Goal: Communication & Community: Answer question/provide support

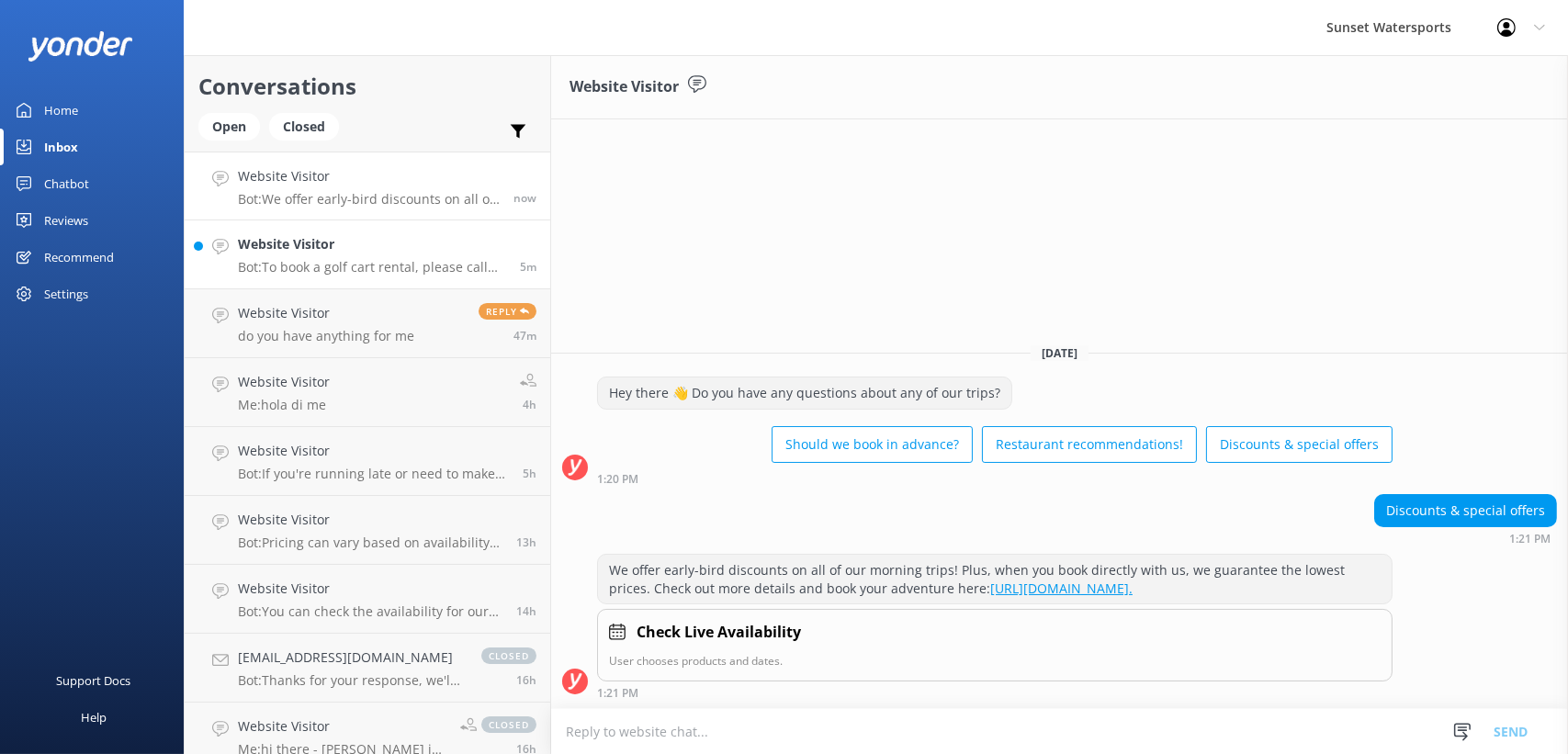
click at [386, 262] on p "Bot: To book a golf cart rental, please call our office at [PHONE_NUMBER]. Rese…" at bounding box center [371, 267] width 268 height 16
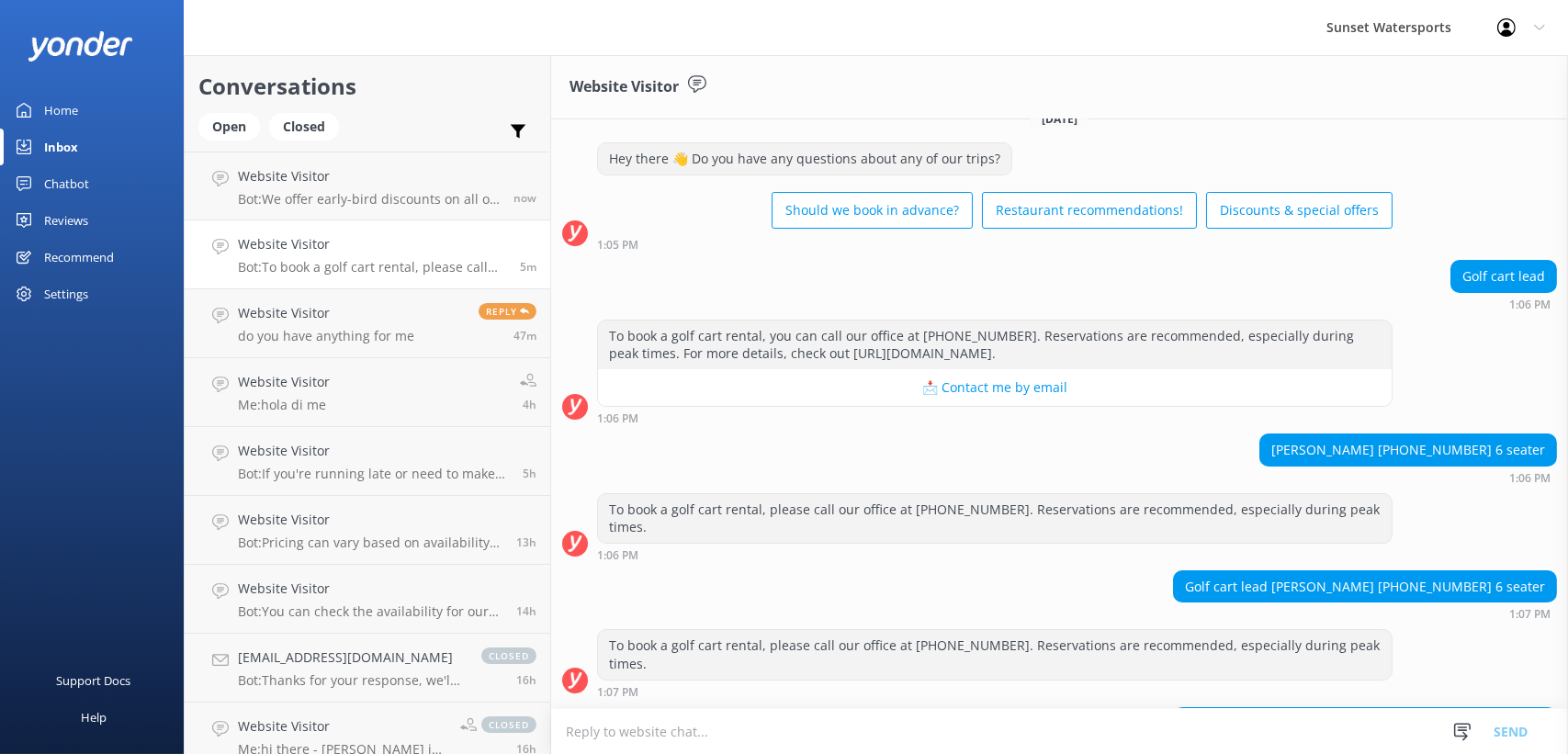
scroll to position [10954, 0]
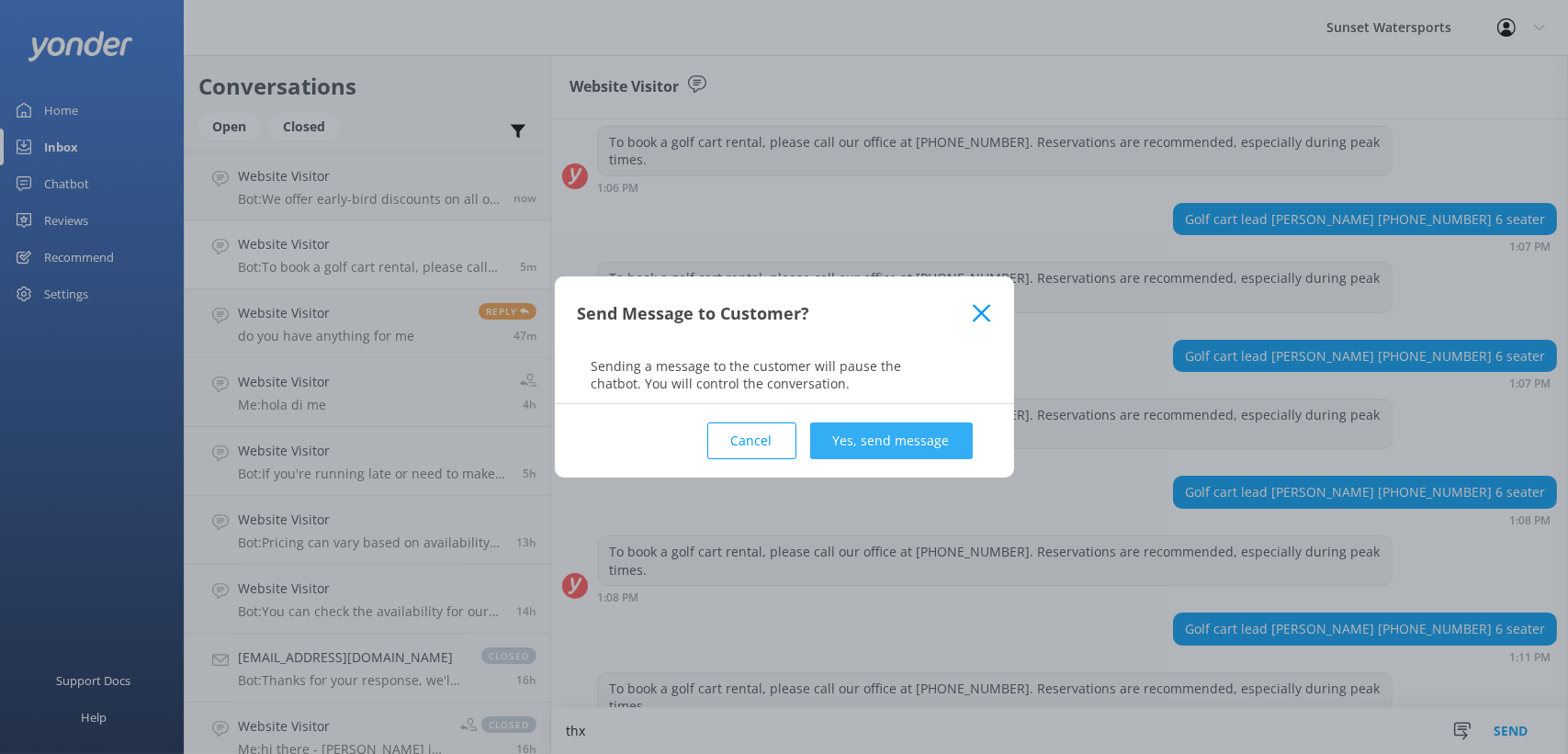
type textarea "thx"
click at [907, 438] on button "Yes, send message" at bounding box center [891, 440] width 163 height 36
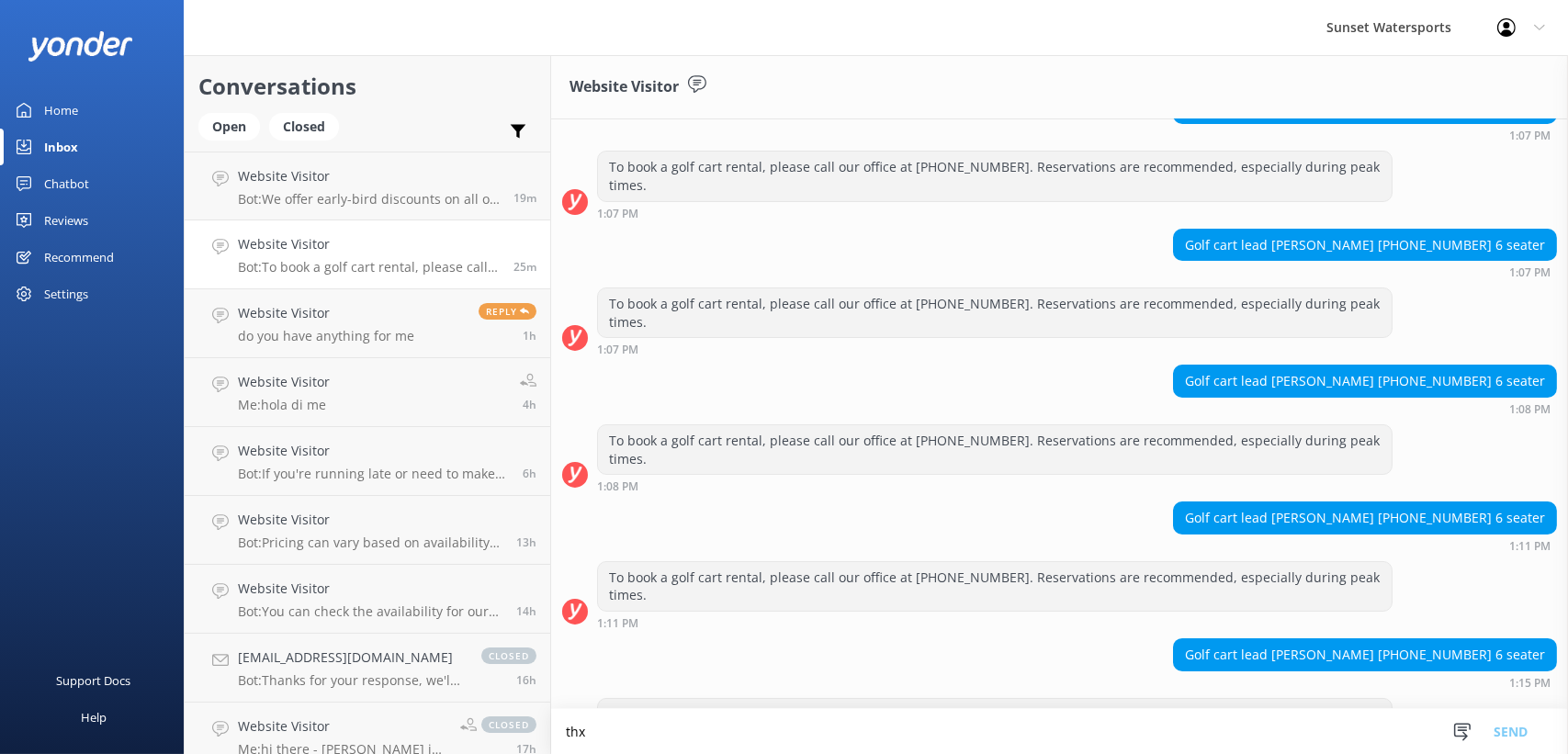
scroll to position [11074, 0]
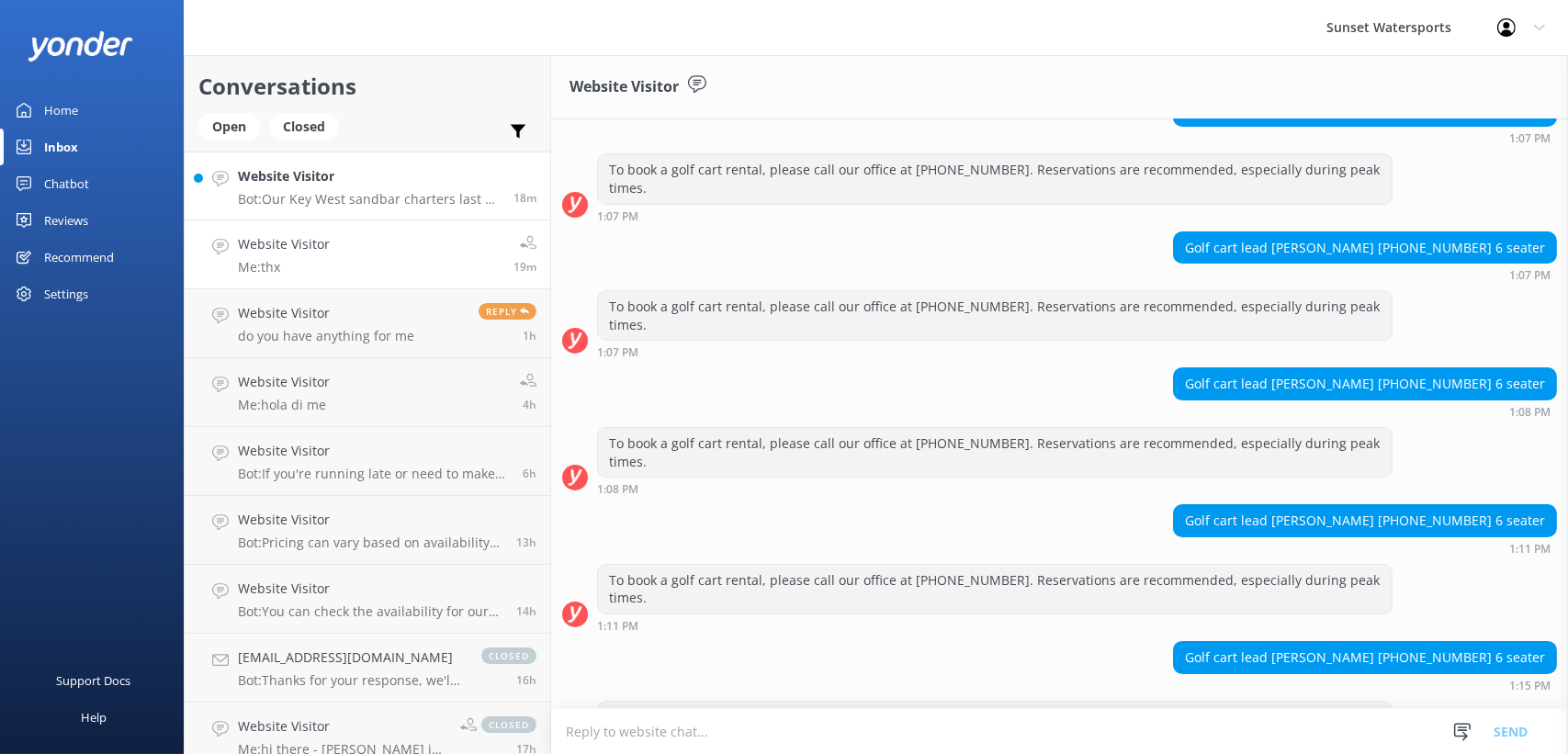
scroll to position [11074, 0]
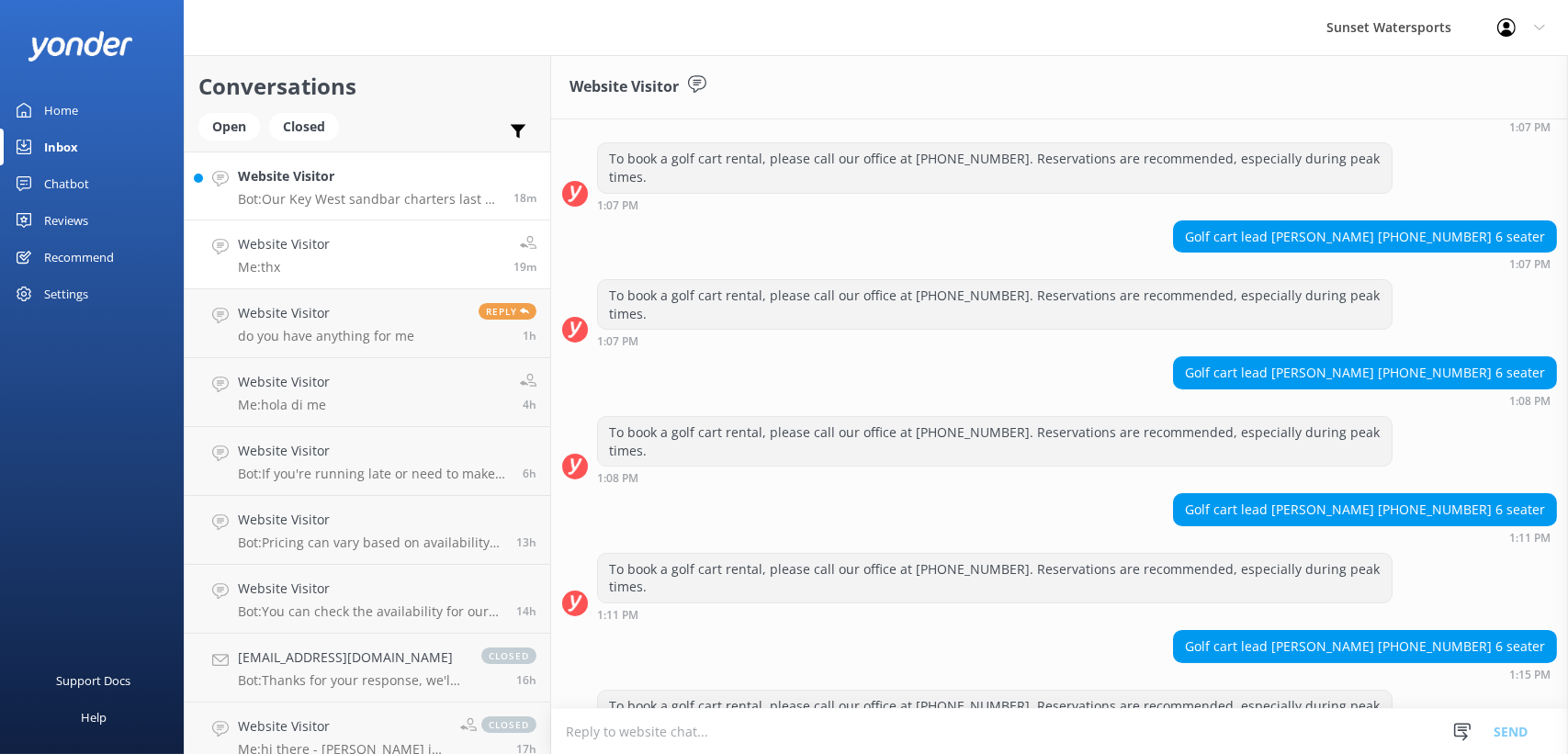
click at [401, 194] on p "Bot: Our Key West sandbar charters last 5 hours, giving you plenty of time to e…" at bounding box center [368, 199] width 261 height 16
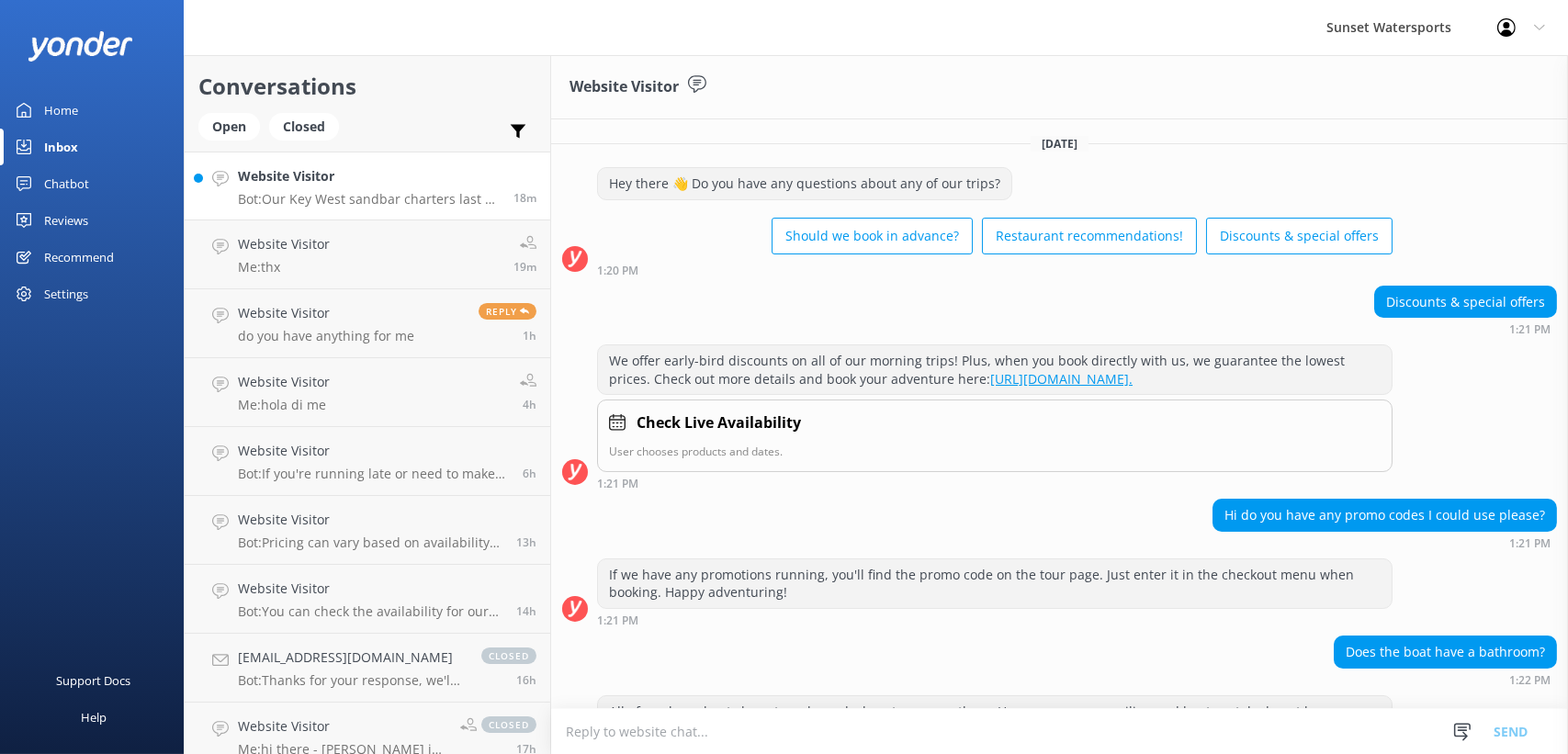
scroll to position [214, 0]
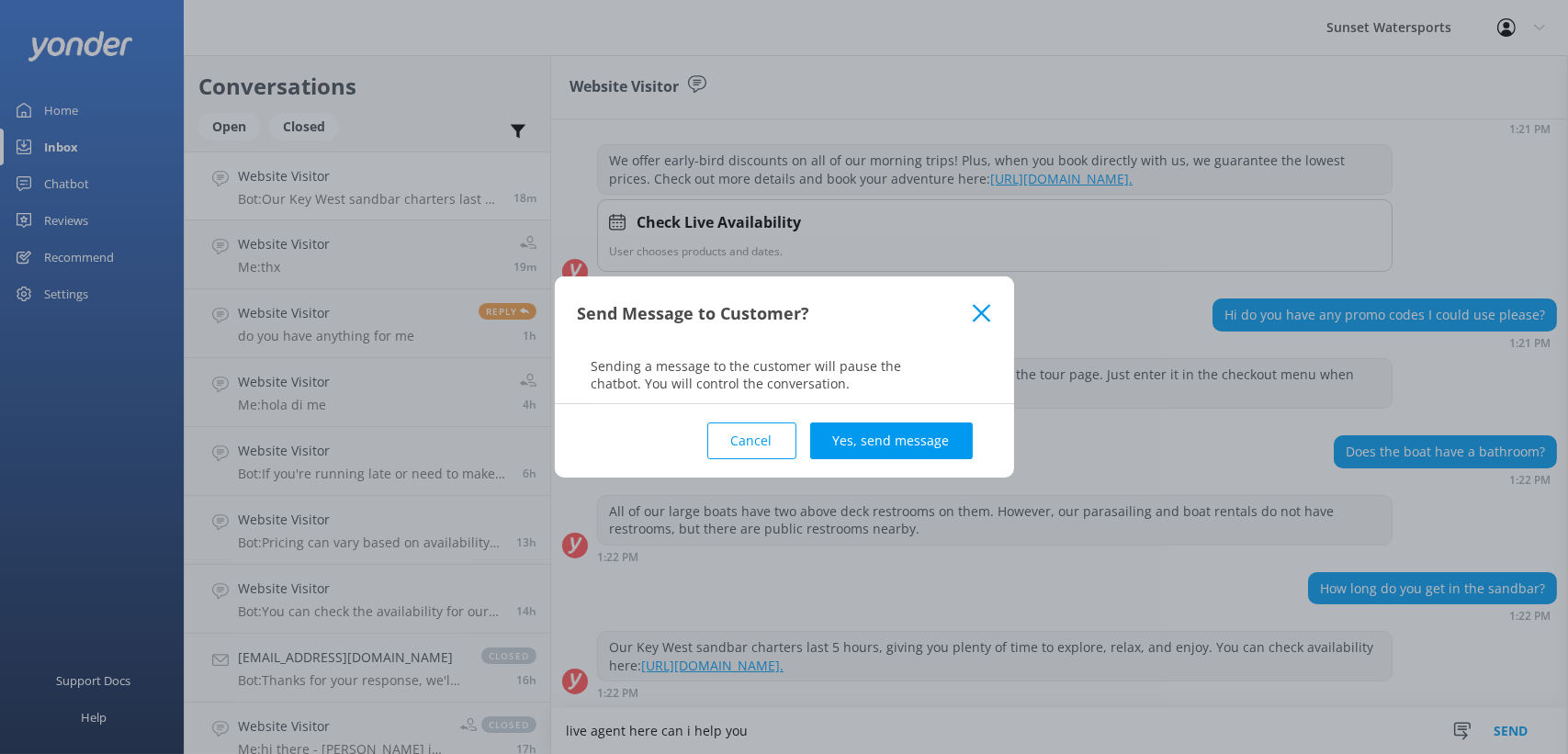
type textarea "live agent here can i help you"
click at [955, 460] on div "Cancel Yes, send message" at bounding box center [784, 440] width 414 height 74
click at [939, 447] on button "Yes, send message" at bounding box center [891, 440] width 163 height 36
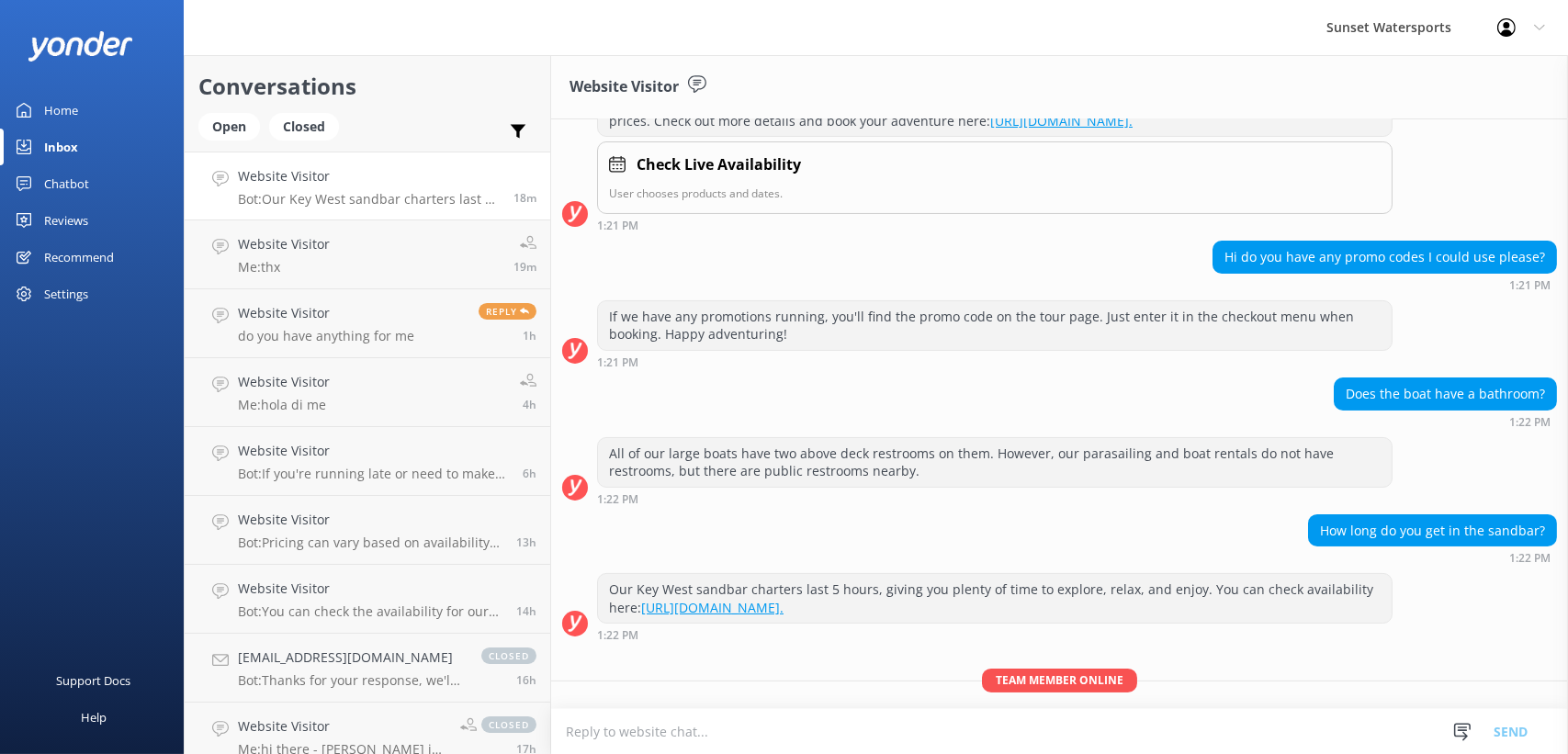
scroll to position [334, 0]
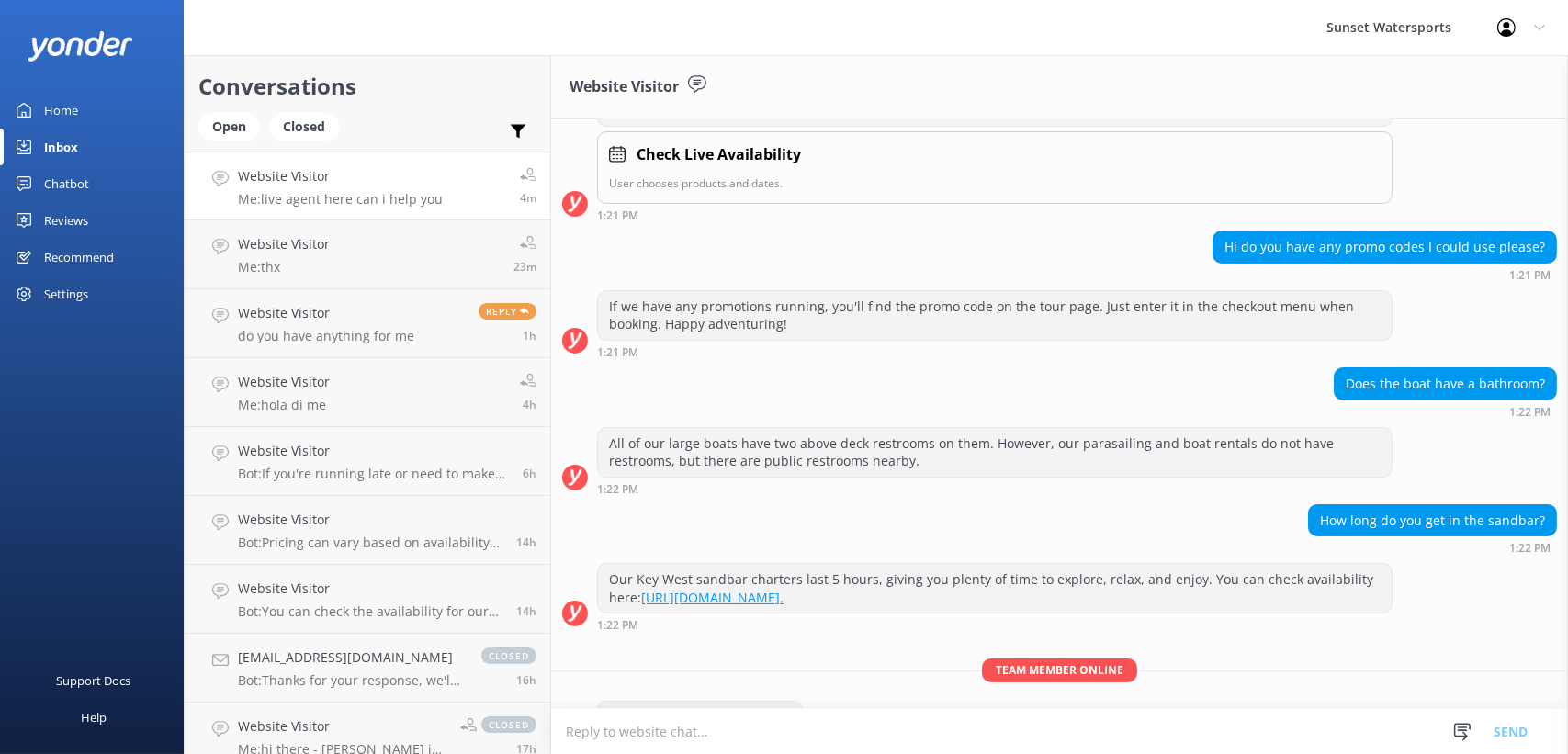
scroll to position [334, 0]
